Goal: Communication & Community: Answer question/provide support

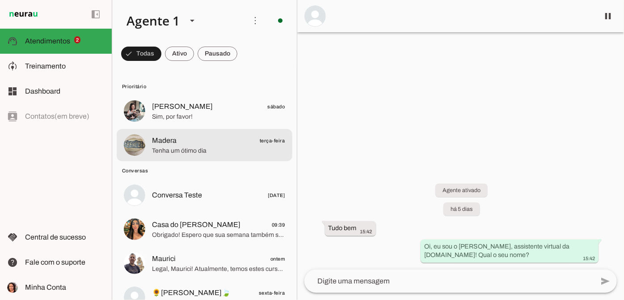
click at [194, 145] on span "Madera terça-feira" at bounding box center [218, 140] width 133 height 11
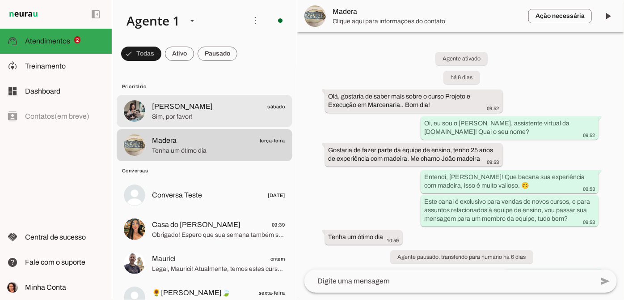
scroll to position [20, 0]
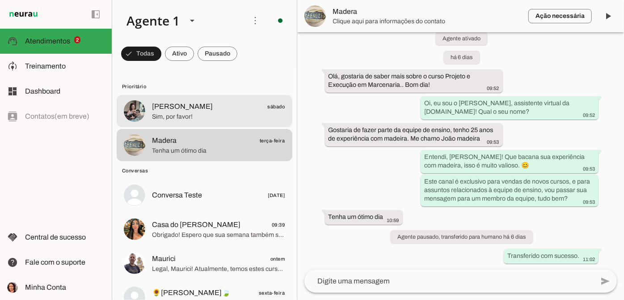
click at [207, 118] on span "Sim, por favor!" at bounding box center [218, 116] width 133 height 9
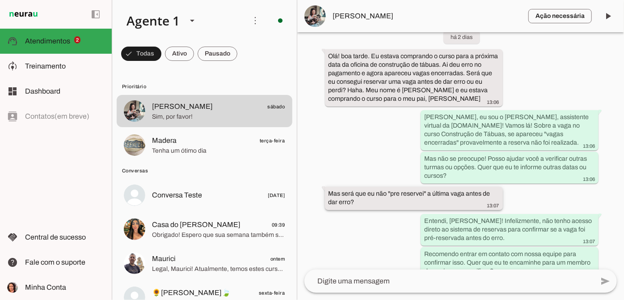
scroll to position [122, 0]
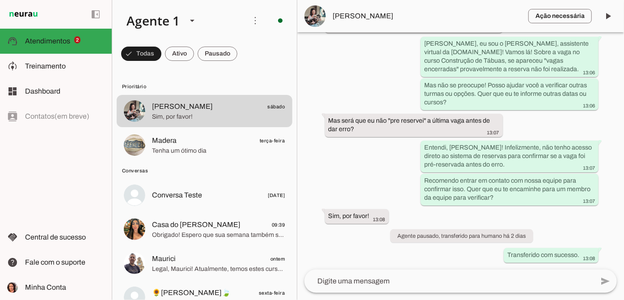
click at [367, 280] on textarea at bounding box center [449, 280] width 289 height 11
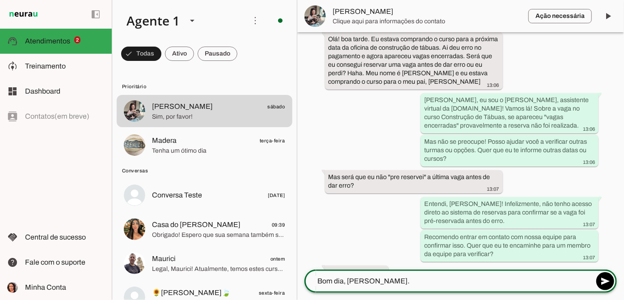
scroll to position [65, 0]
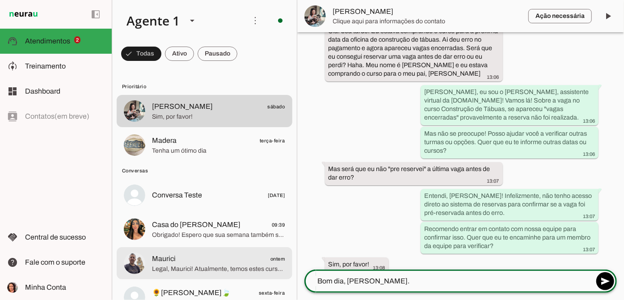
type textarea "Bom dia, [PERSON_NAME]."
type md-outlined-text-field "Bom dia, [PERSON_NAME]."
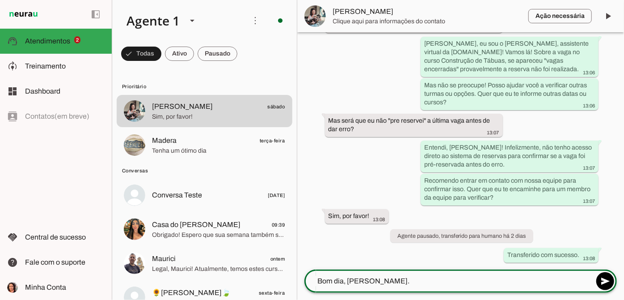
scroll to position [122, 0]
click at [378, 282] on textarea "Bom dia, [PERSON_NAME]." at bounding box center [449, 280] width 289 height 11
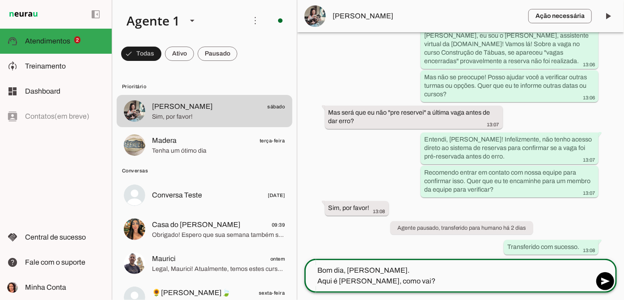
type textarea "Bom dia, [PERSON_NAME]. Aqui é [PERSON_NAME], como vai?"
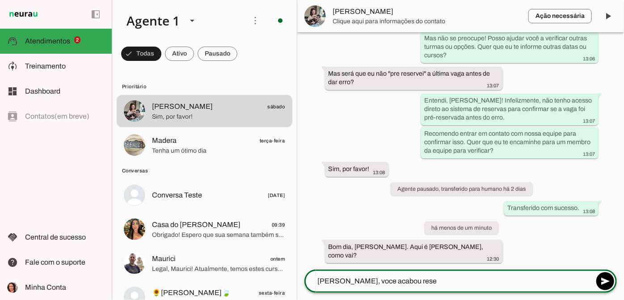
scroll to position [161, 0]
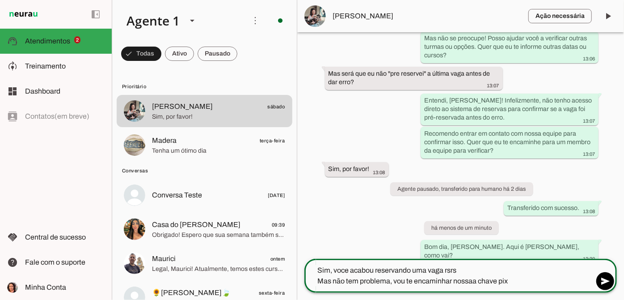
click at [473, 280] on textarea "Sim, voce acabou reservando uma vaga rsrs Mas não tem problema, vou te encaminh…" at bounding box center [449, 275] width 289 height 21
click at [519, 275] on textarea "Sim, voce acabou reservando uma vaga rsrs Mas não tem problema, vou te encaminh…" at bounding box center [449, 275] width 289 height 21
click at [508, 284] on textarea "Sim, voce acabou reservando uma vaga rsrs Mas não tem problema, vou te encaminh…" at bounding box center [449, 275] width 289 height 21
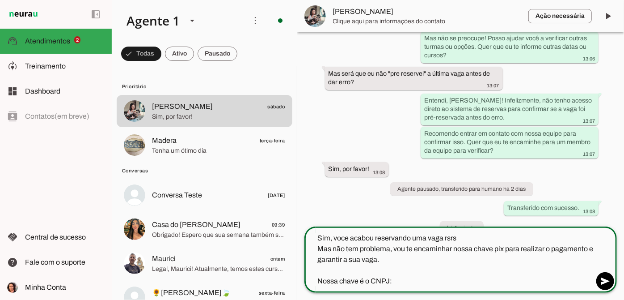
type textarea "Sim, voce acabou reservando uma vaga rsrs Mas não tem problema, vou te encaminh…"
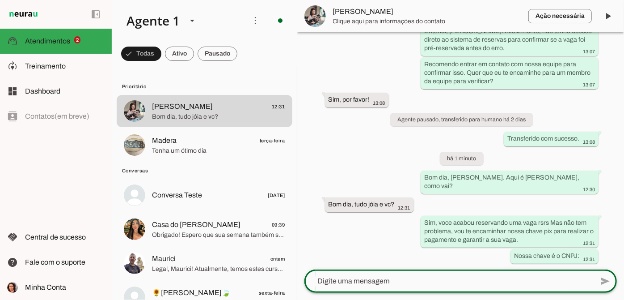
scroll to position [230, 0]
click at [349, 284] on textarea at bounding box center [449, 280] width 289 height 11
paste textarea "23805167000125"
type textarea "23805167000125"
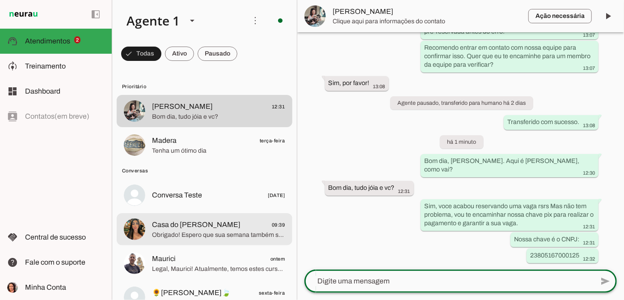
scroll to position [265, 0]
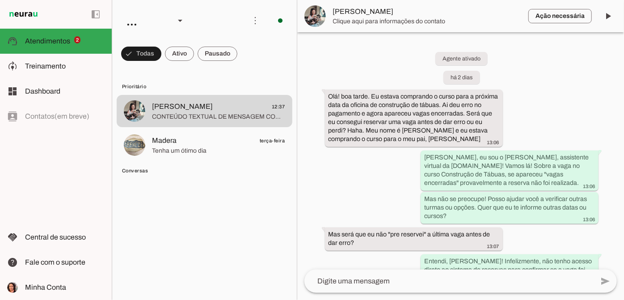
scroll to position [435, 0]
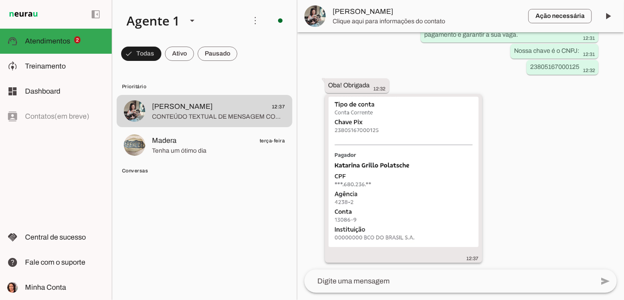
click at [437, 199] on img at bounding box center [404, 172] width 150 height 150
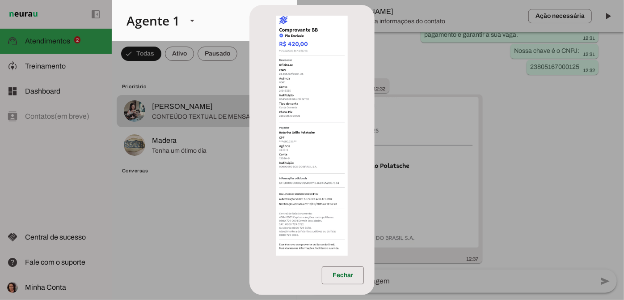
click at [375, 182] on dialog "Fechar" at bounding box center [312, 150] width 125 height 290
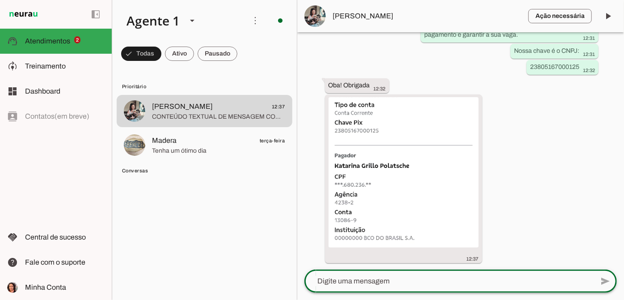
click at [349, 277] on textarea at bounding box center [449, 280] width 289 height 11
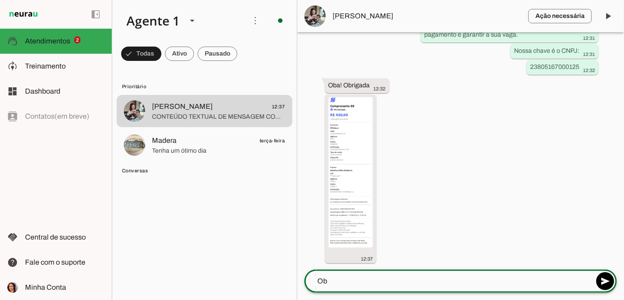
type textarea "O"
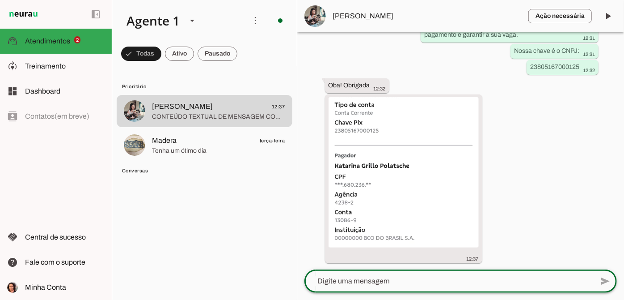
click at [357, 279] on textarea at bounding box center [449, 280] width 289 height 11
paste textarea "Recebido! Uns dias antes passamos por aqui lembrando da data e com uns avisos ;)"
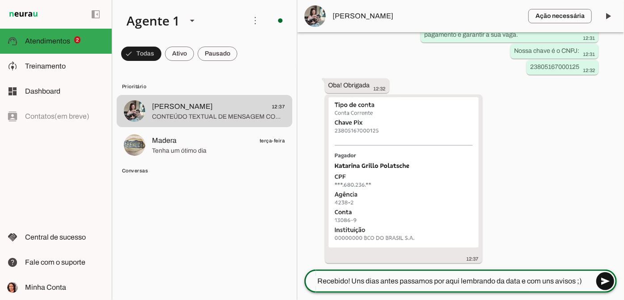
type textarea "Recebido! Uns dias antes passamos por aqui lembrando da data e com uns avisos ;)"
type md-outlined-text-field "Recebido! Uns dias antes passamos por aqui lembrando da data e com uns avisos ;)"
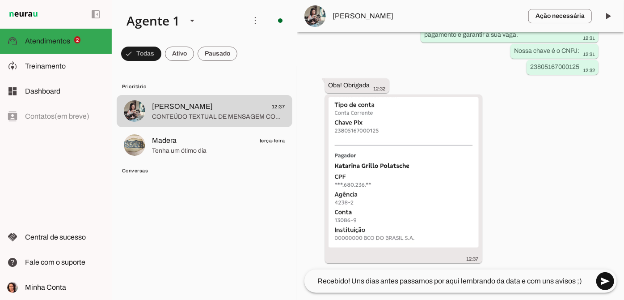
click at [607, 280] on span at bounding box center [605, 280] width 21 height 21
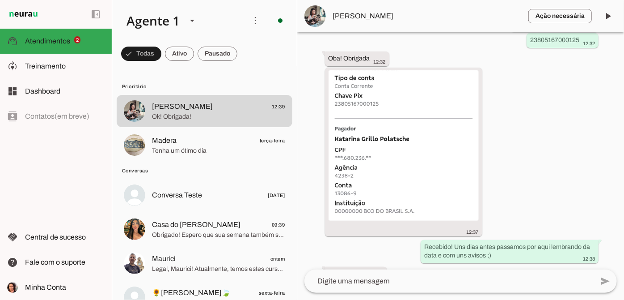
scroll to position [0, 0]
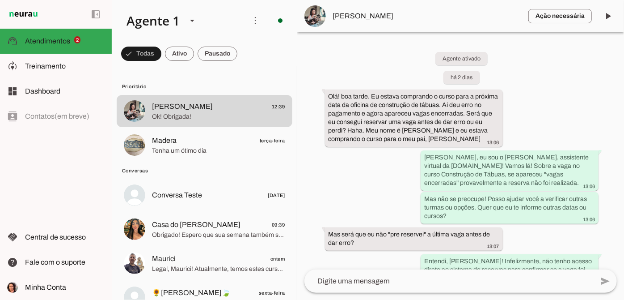
click at [354, 17] on span "[PERSON_NAME]" at bounding box center [427, 16] width 188 height 11
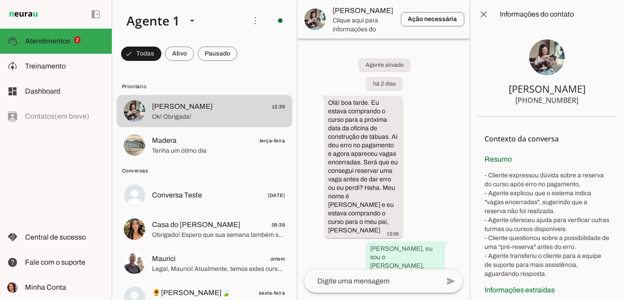
drag, startPoint x: 576, startPoint y: 99, endPoint x: 514, endPoint y: 97, distance: 61.7
click at [516, 97] on div "[PHONE_NUMBER]" at bounding box center [547, 100] width 63 height 11
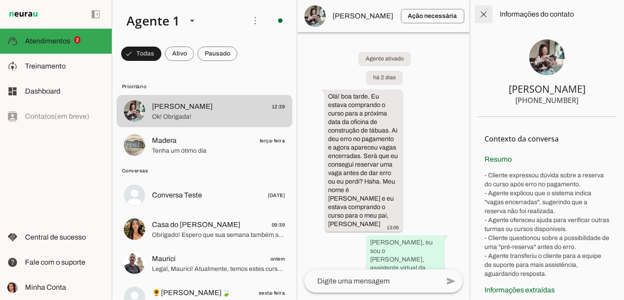
click at [484, 12] on span at bounding box center [483, 14] width 21 height 21
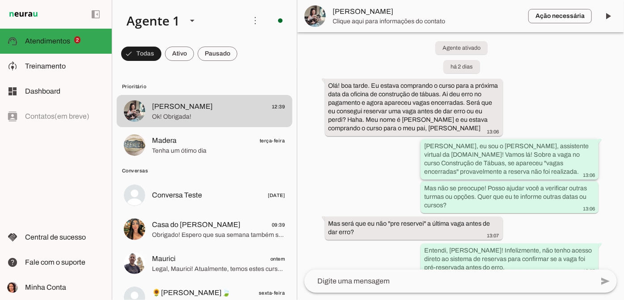
scroll to position [17, 0]
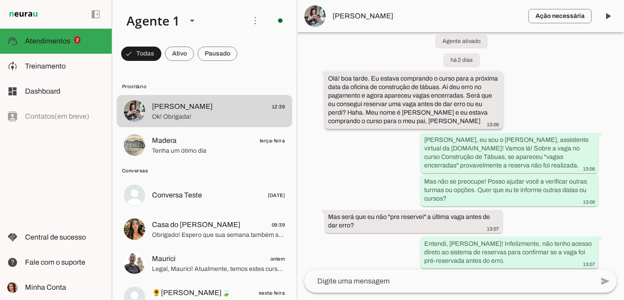
drag, startPoint x: 429, startPoint y: 121, endPoint x: 492, endPoint y: 117, distance: 62.7
click at [492, 117] on div "Olá! boa tarde. Eu estava comprando o curso para a próxima data da oficina de c…" at bounding box center [414, 101] width 171 height 54
